Goal: Find contact information: Find contact information

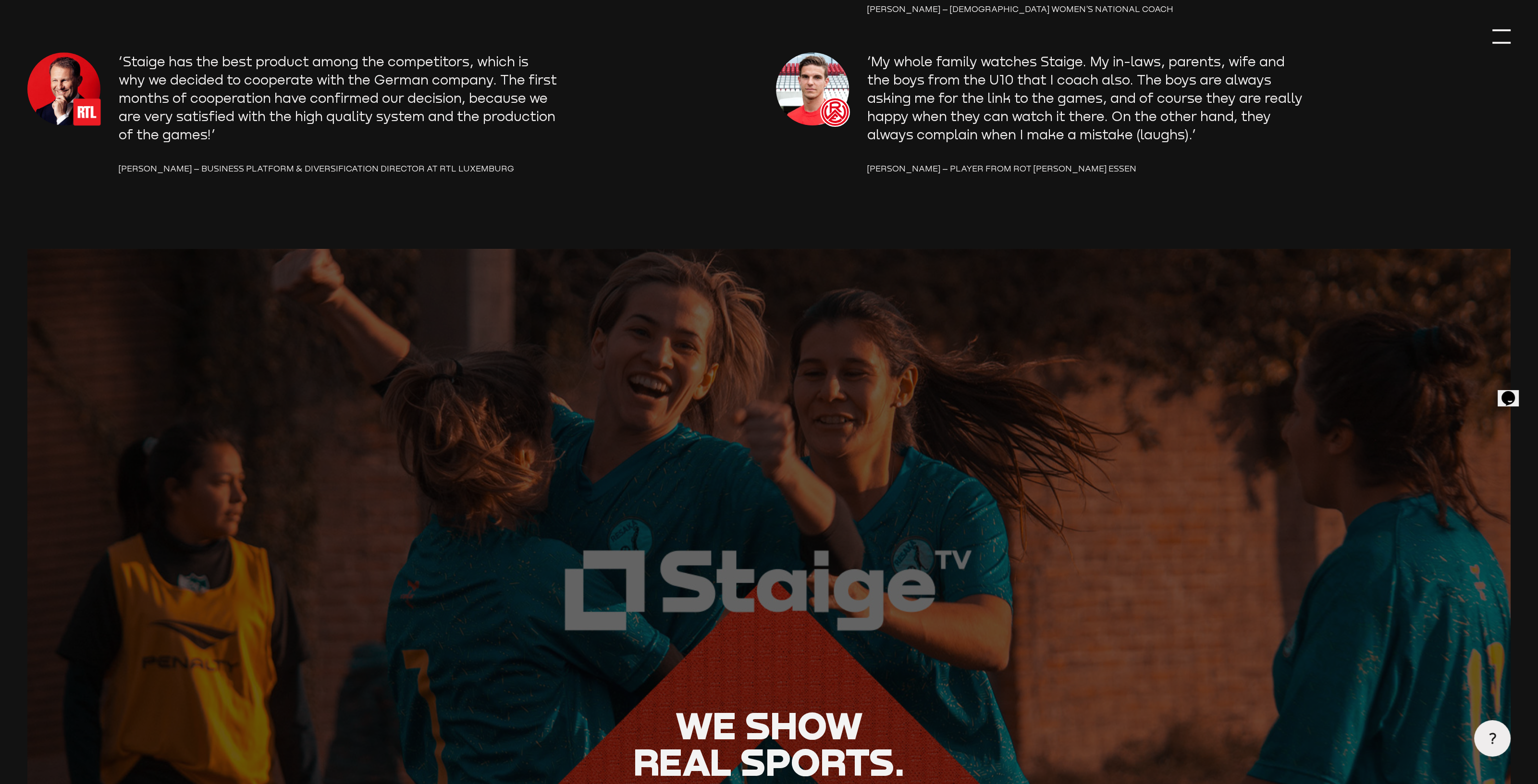
scroll to position [1954, 0]
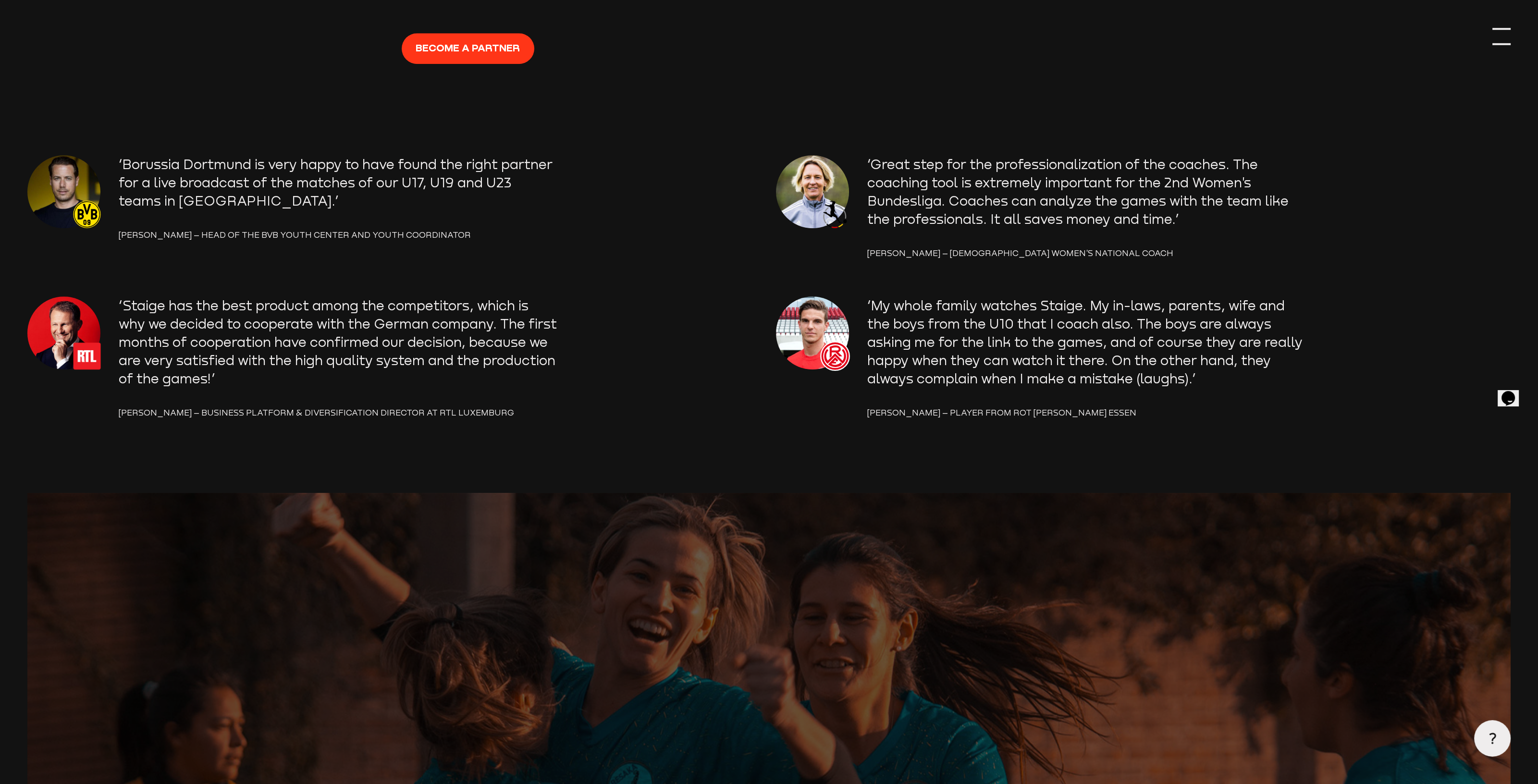
click at [1494, 41] on div at bounding box center [1502, 36] width 19 height 19
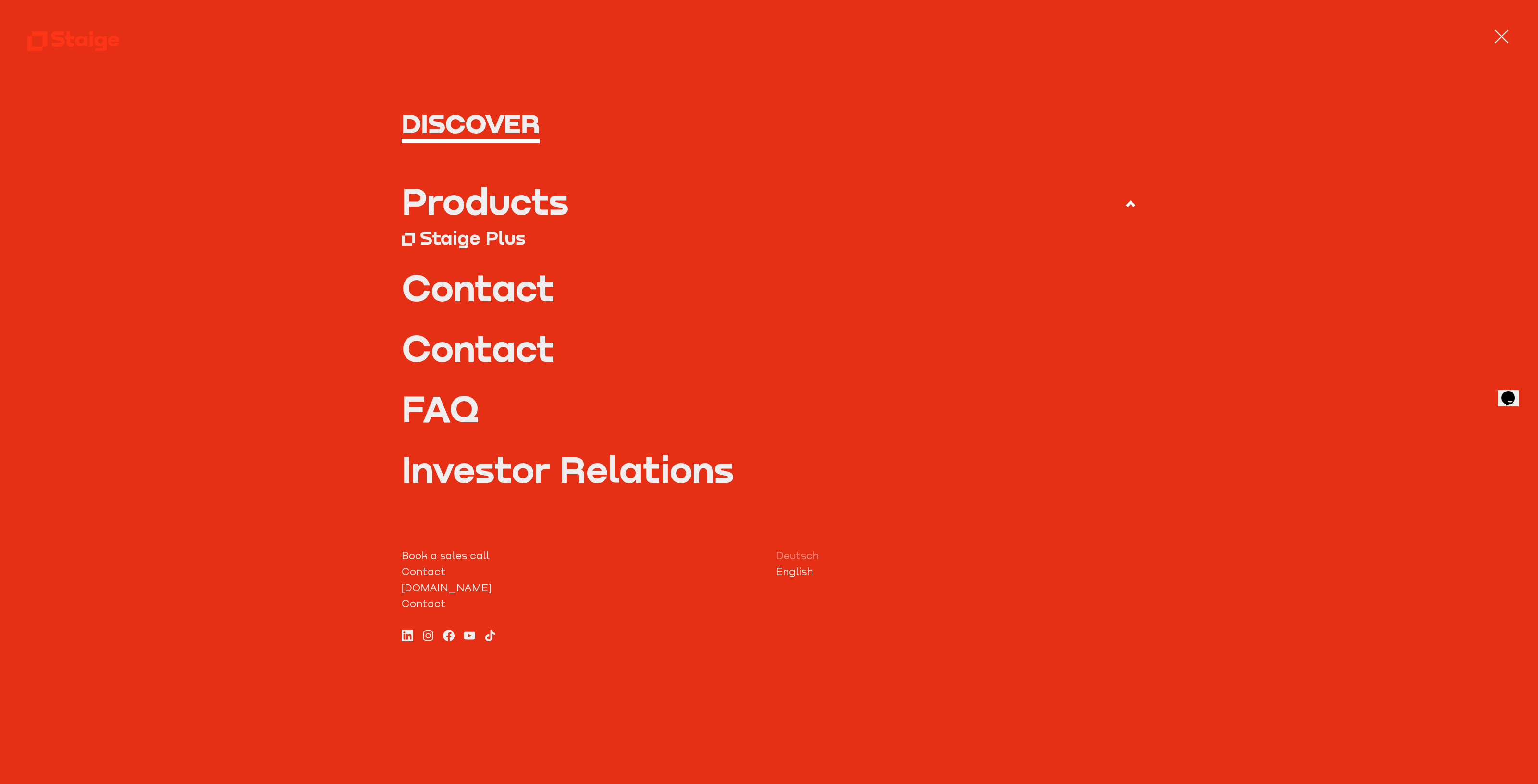
click at [445, 470] on link "Investor Relations" at bounding box center [769, 468] width 734 height 36
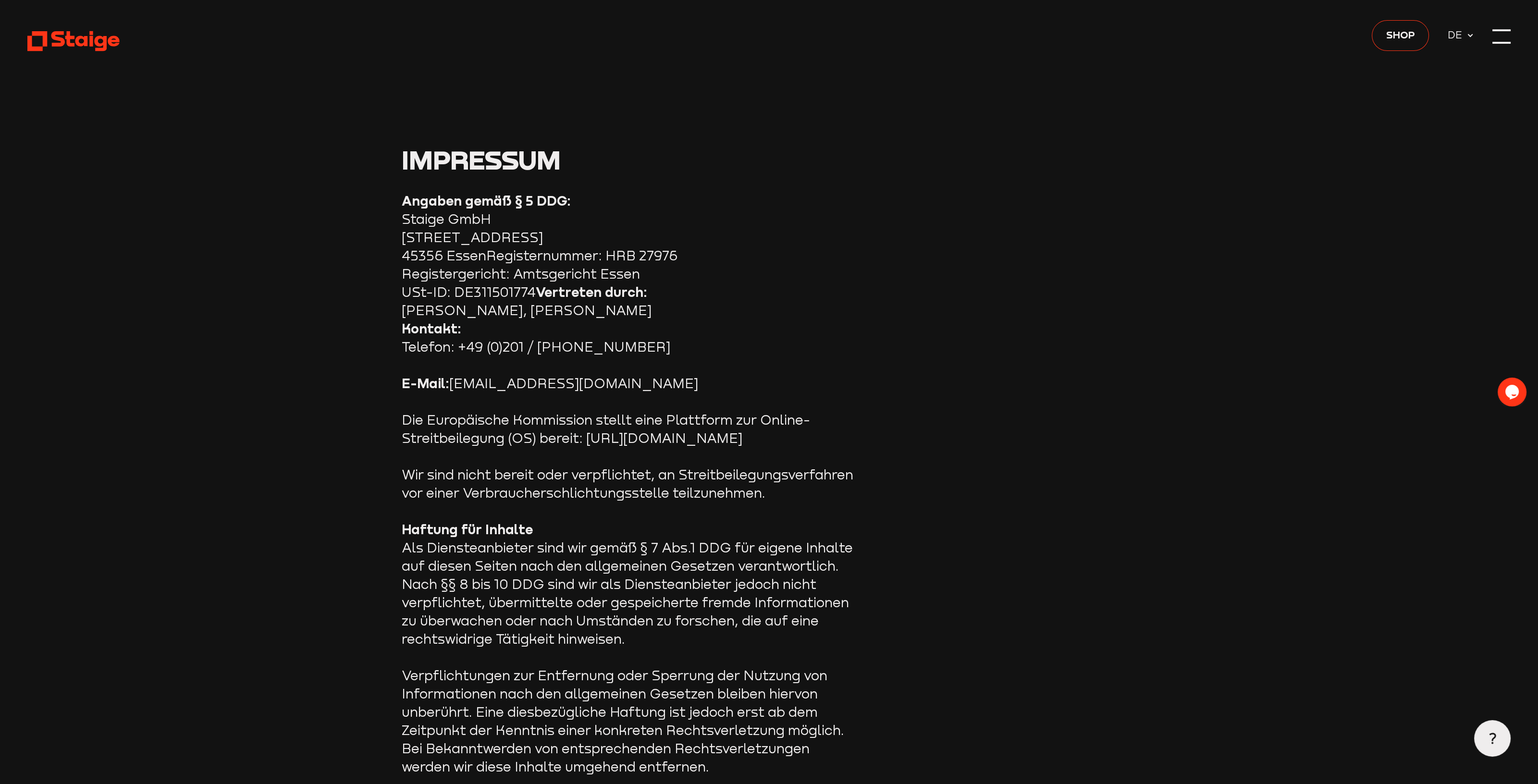
drag, startPoint x: 402, startPoint y: 217, endPoint x: 488, endPoint y: 215, distance: 86.0
click at [488, 215] on section "Angaben gemäß § 5 DDG: Staige GmbH [STREET_ADDRESS]: HRB 27976 Registergericht:…" at bounding box center [769, 776] width 734 height 1169
copy section "Staige GmbH"
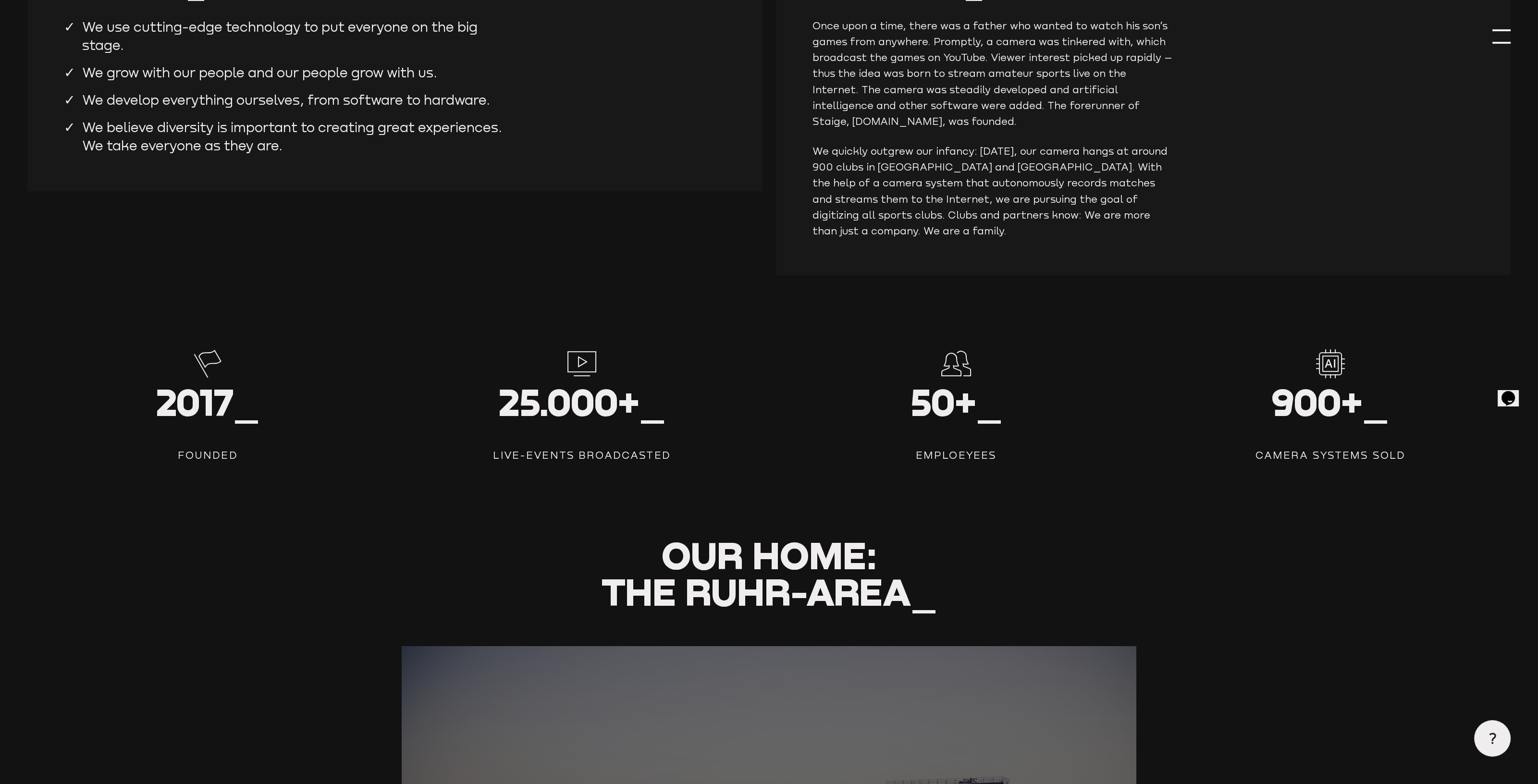
scroll to position [1483, 0]
